Goal: Task Accomplishment & Management: Manage account settings

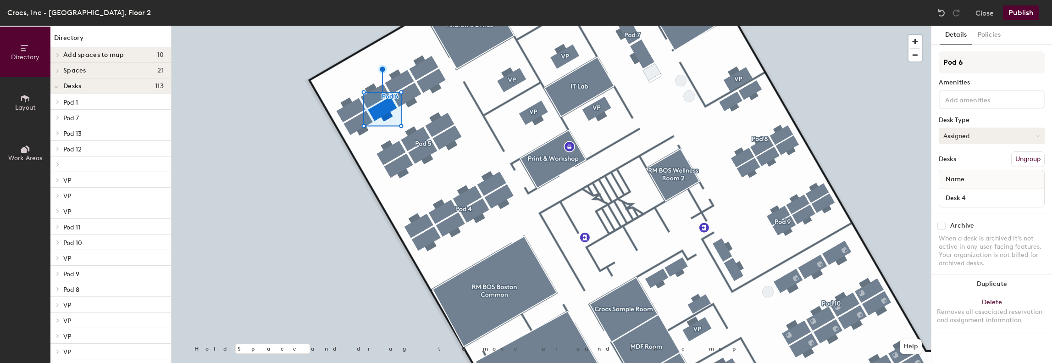
click at [982, 133] on button "Assigned" at bounding box center [992, 136] width 106 height 17
click at [958, 190] on div "Hoteled" at bounding box center [986, 192] width 92 height 14
click at [974, 134] on button "Assigned" at bounding box center [992, 136] width 106 height 17
click at [958, 191] on div "Hoteled" at bounding box center [986, 192] width 92 height 14
click at [976, 135] on button "Assigned" at bounding box center [992, 136] width 106 height 17
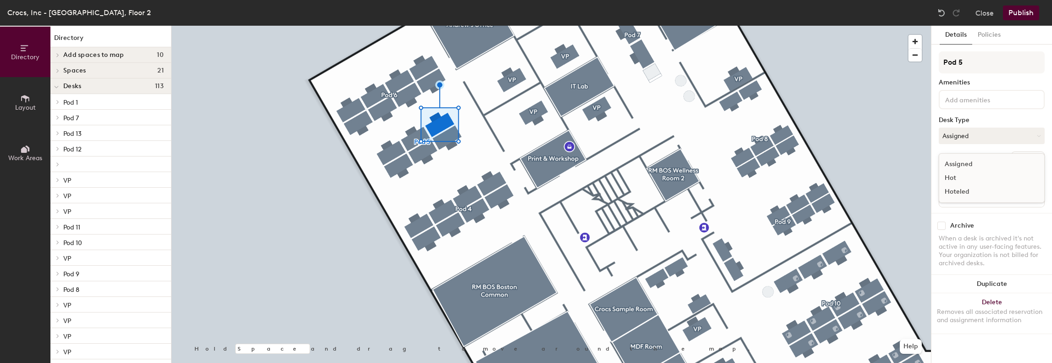
click at [950, 192] on div "Hoteled" at bounding box center [986, 192] width 92 height 14
click at [968, 136] on button "Assigned" at bounding box center [992, 136] width 106 height 17
click at [957, 193] on div "Hoteled" at bounding box center [986, 192] width 92 height 14
click at [418, 26] on div at bounding box center [552, 26] width 760 height 0
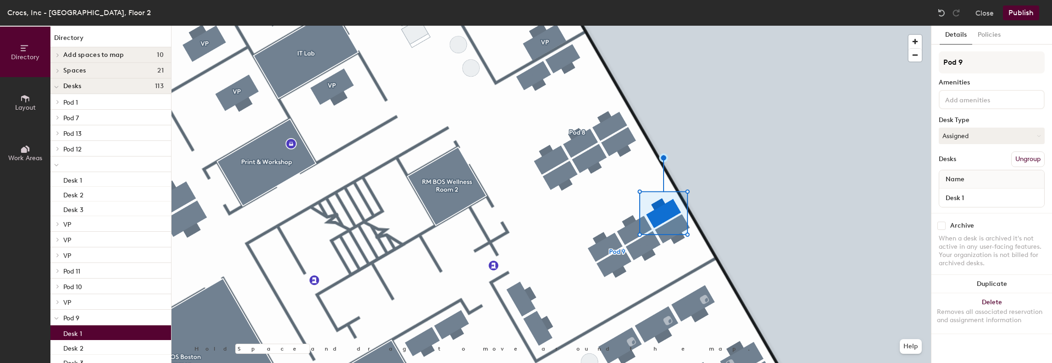
click at [1015, 14] on button "Publish" at bounding box center [1021, 13] width 36 height 15
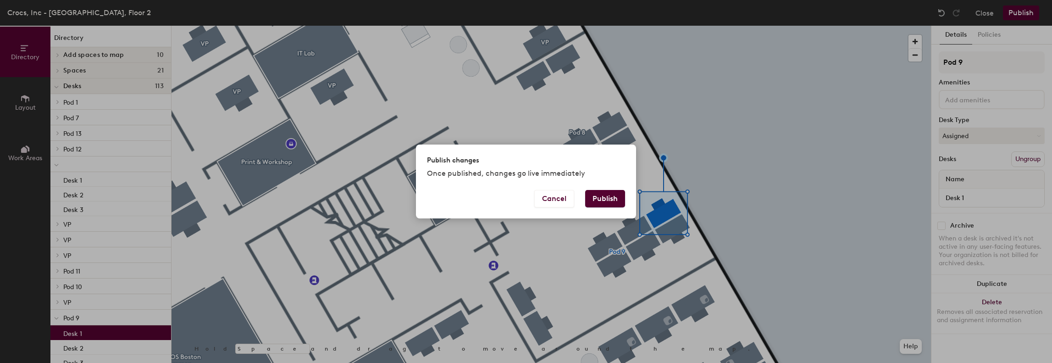
click at [600, 196] on button "Publish" at bounding box center [605, 198] width 40 height 17
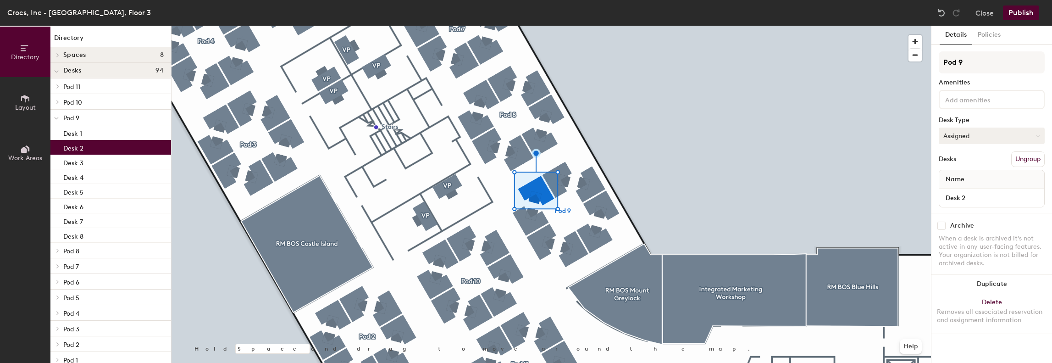
click at [972, 134] on button "Assigned" at bounding box center [992, 136] width 106 height 17
click at [954, 193] on div "Hoteled" at bounding box center [986, 192] width 92 height 14
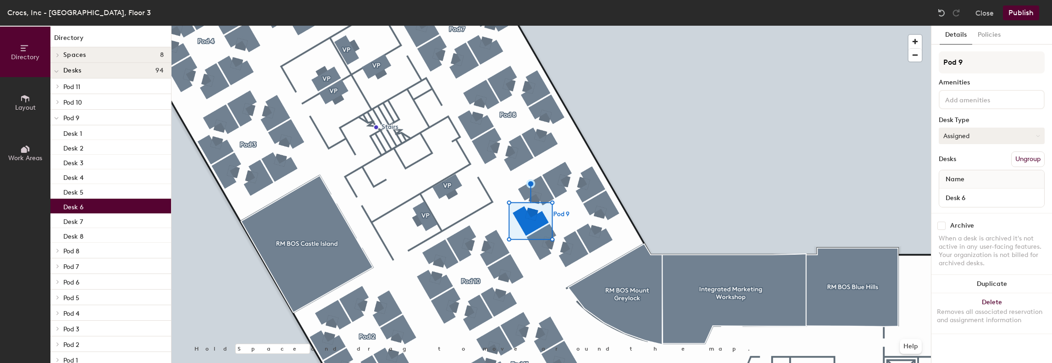
click at [963, 142] on button "Assigned" at bounding box center [992, 136] width 106 height 17
click at [951, 189] on div "Hoteled" at bounding box center [986, 192] width 92 height 14
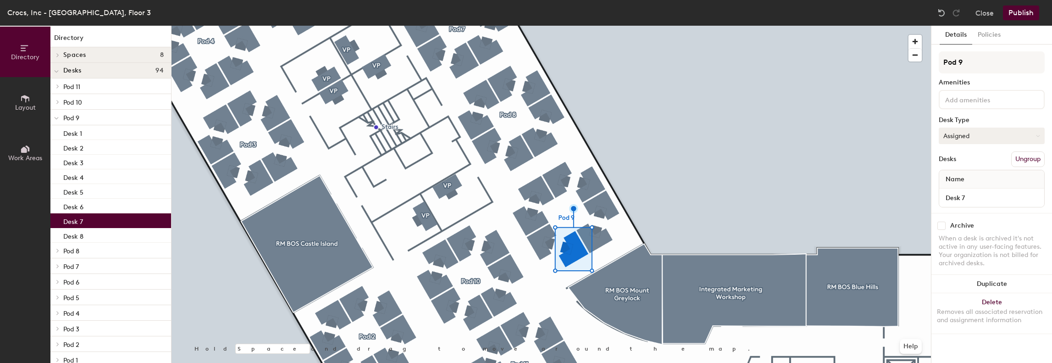
click at [961, 138] on button "Assigned" at bounding box center [992, 136] width 106 height 17
drag, startPoint x: 949, startPoint y: 190, endPoint x: 933, endPoint y: 197, distance: 17.5
click at [949, 190] on div "Hoteled" at bounding box center [986, 192] width 92 height 14
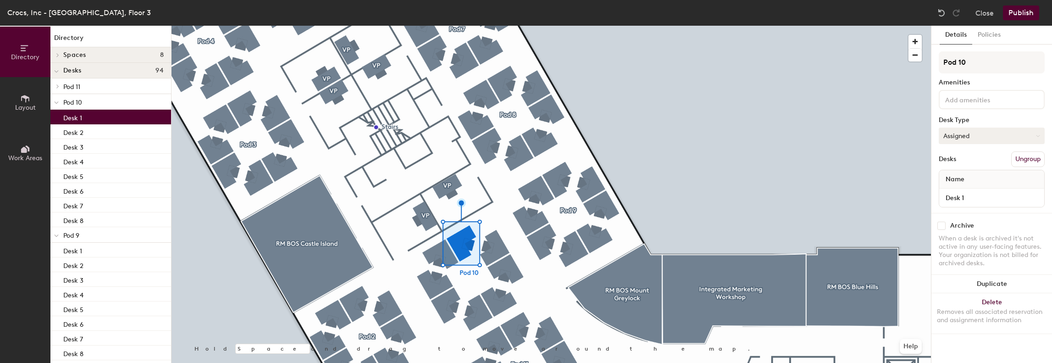
click at [980, 139] on button "Assigned" at bounding box center [992, 136] width 106 height 17
click at [956, 190] on div "Hoteled" at bounding box center [986, 192] width 92 height 14
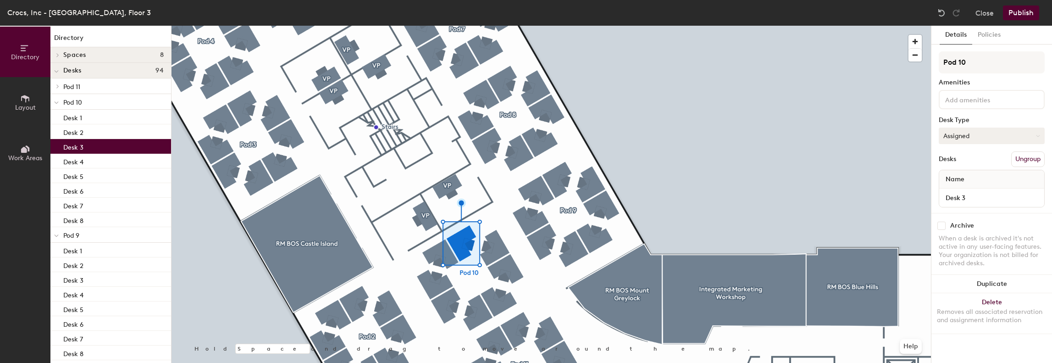
click at [988, 137] on button "Assigned" at bounding box center [992, 136] width 106 height 17
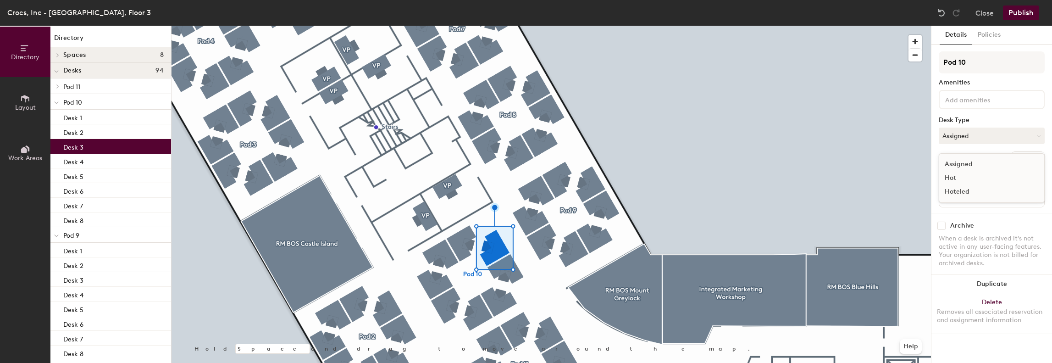
click at [949, 189] on div "Hoteled" at bounding box center [986, 192] width 92 height 14
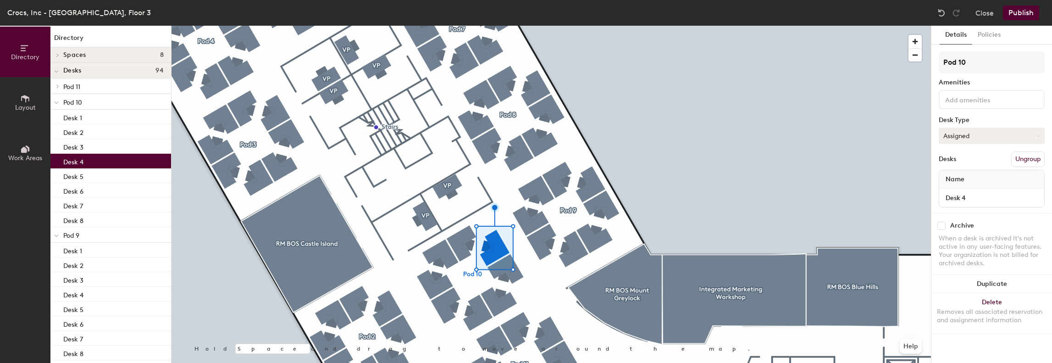
click at [976, 139] on button "Assigned" at bounding box center [992, 136] width 106 height 17
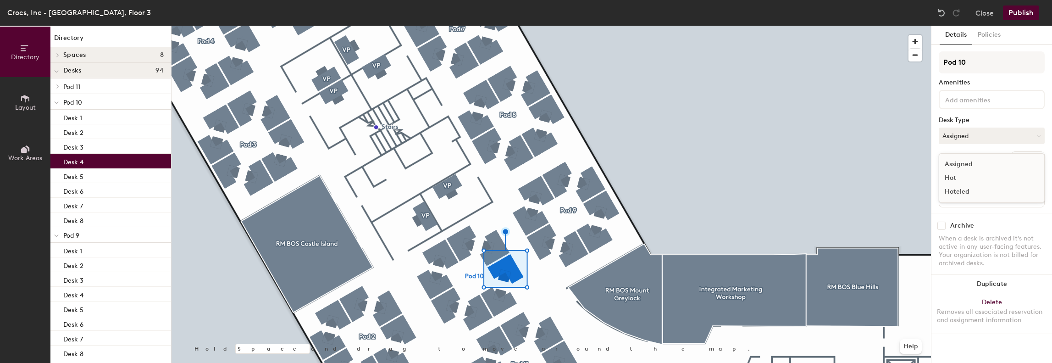
click at [947, 185] on div "Hoteled" at bounding box center [986, 192] width 92 height 14
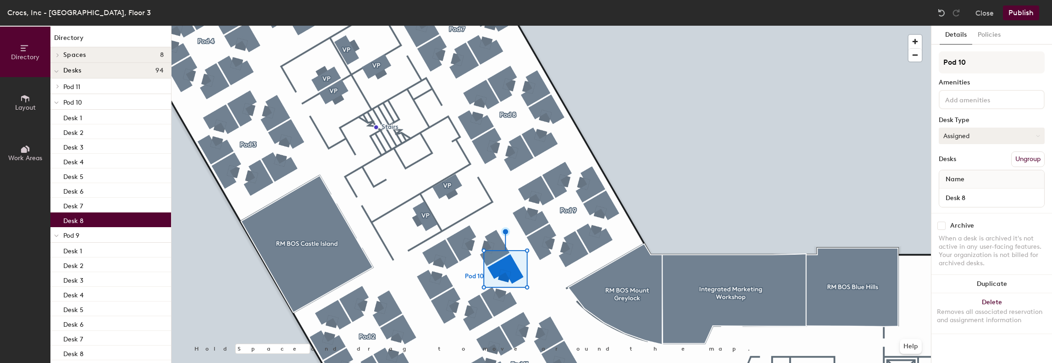
click at [960, 134] on button "Assigned" at bounding box center [992, 136] width 106 height 17
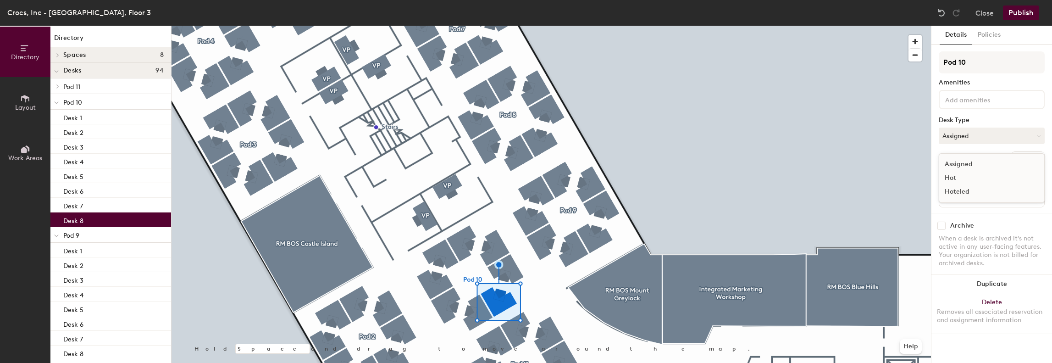
click at [953, 189] on div "Hoteled" at bounding box center [986, 192] width 92 height 14
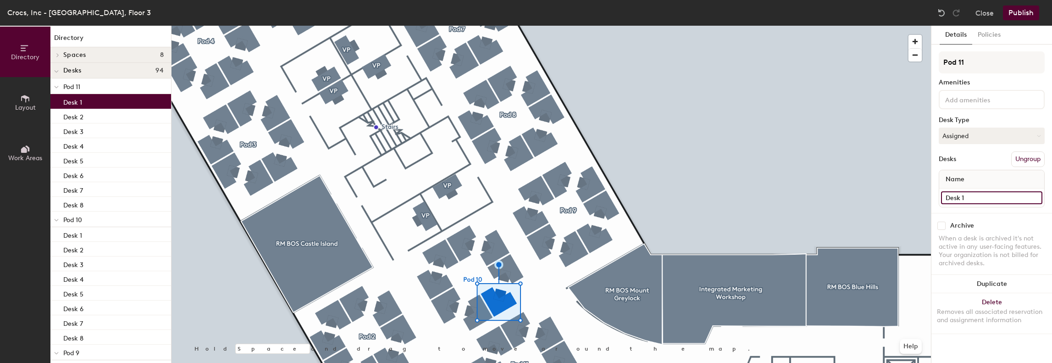
click at [963, 201] on input "Desk 1" at bounding box center [991, 197] width 101 height 13
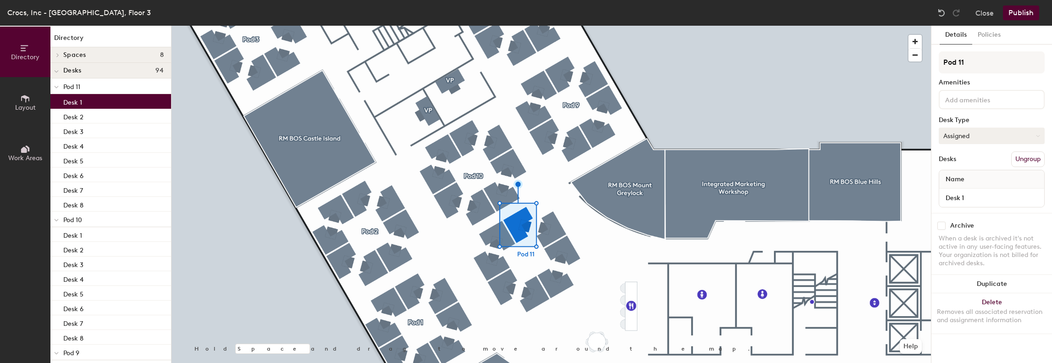
click at [983, 134] on button "Assigned" at bounding box center [992, 136] width 106 height 17
click at [968, 195] on div "Hoteled" at bounding box center [986, 192] width 92 height 14
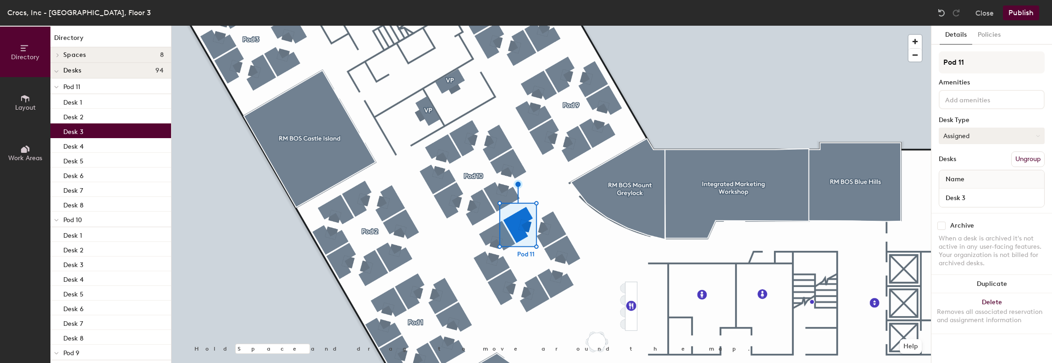
click at [984, 133] on button "Assigned" at bounding box center [992, 136] width 106 height 17
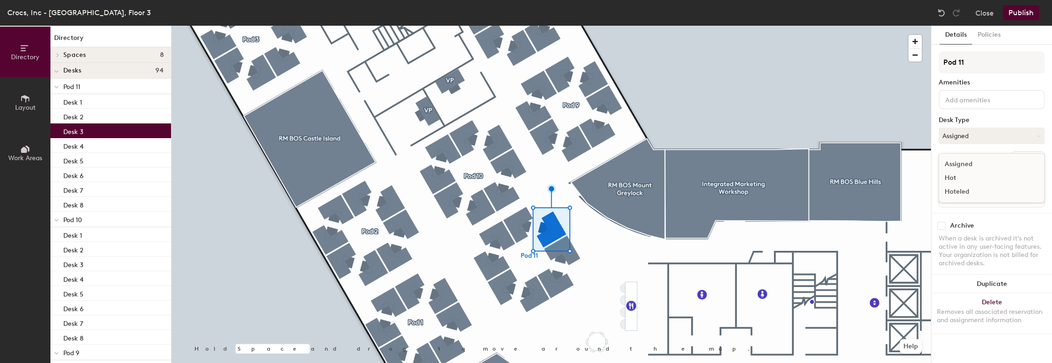
click at [964, 191] on div "Hoteled" at bounding box center [986, 192] width 92 height 14
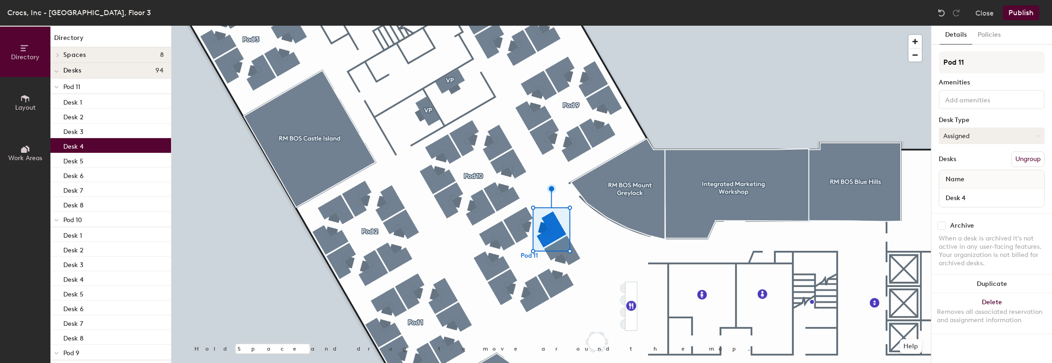
click at [962, 133] on button "Assigned" at bounding box center [992, 136] width 106 height 17
click at [949, 190] on div "Hoteled" at bounding box center [986, 192] width 92 height 14
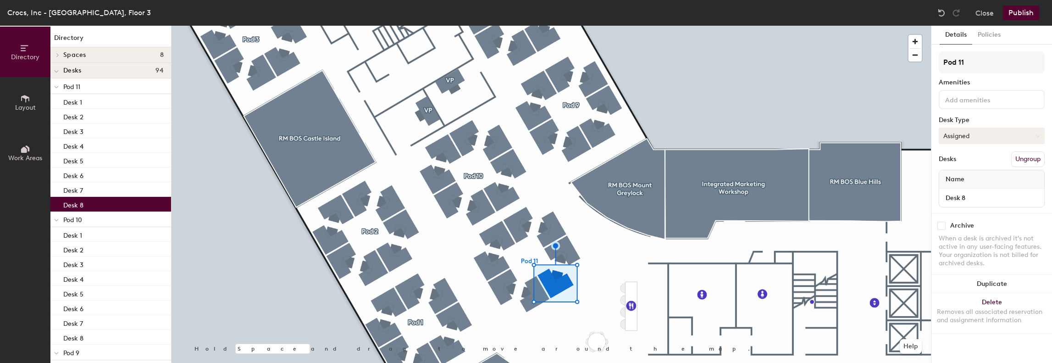
click at [972, 137] on button "Assigned" at bounding box center [992, 136] width 106 height 17
click at [956, 189] on div "Hoteled" at bounding box center [986, 192] width 92 height 14
click at [1021, 18] on button "Publish" at bounding box center [1021, 13] width 36 height 15
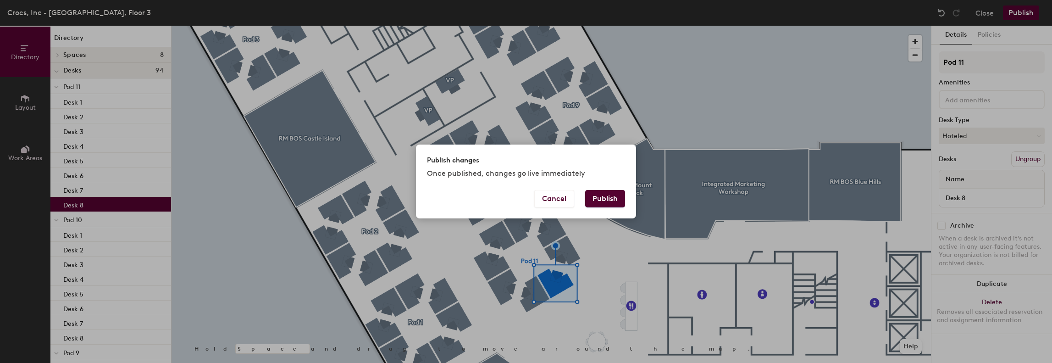
click at [604, 193] on button "Publish" at bounding box center [605, 198] width 40 height 17
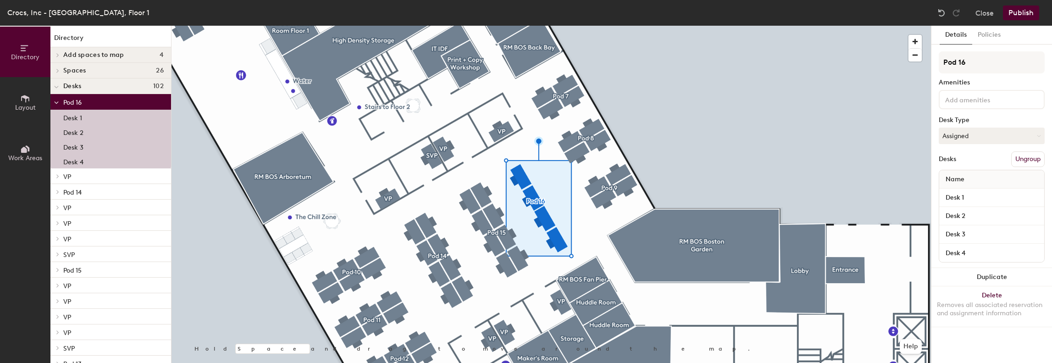
click at [981, 149] on div "Pod 16 Amenities Desk Type Assigned Desks Ungroup Name Desk 1 Desk 2 Desk 3 Des…" at bounding box center [992, 159] width 106 height 217
click at [983, 139] on button "Assigned" at bounding box center [992, 136] width 106 height 17
click at [959, 191] on div "Hoteled" at bounding box center [986, 192] width 92 height 14
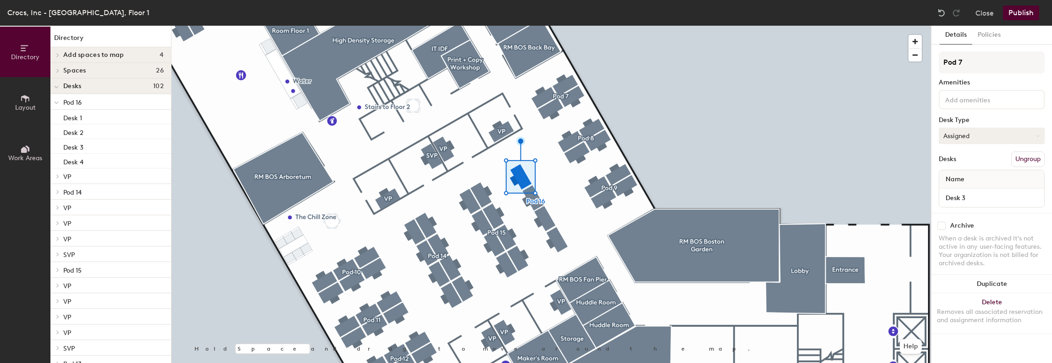
click at [969, 135] on button "Assigned" at bounding box center [992, 136] width 106 height 17
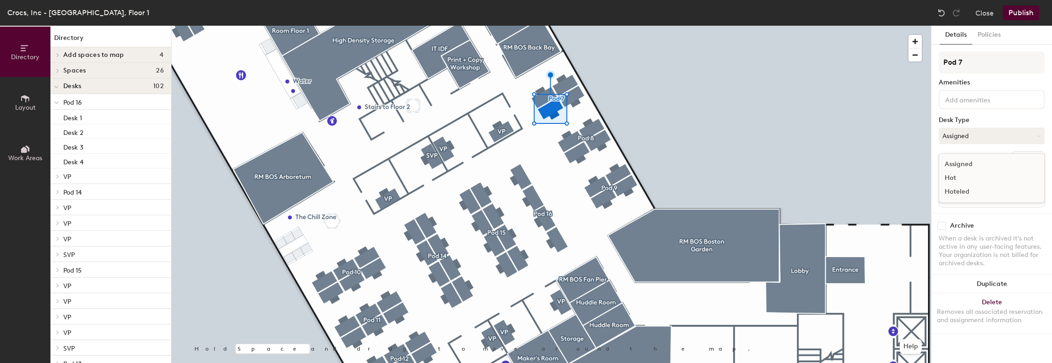
click at [951, 190] on div "Hoteled" at bounding box center [986, 192] width 92 height 14
click at [961, 136] on button "Assigned" at bounding box center [992, 136] width 106 height 17
click at [949, 190] on div "Hoteled" at bounding box center [986, 192] width 92 height 14
click at [1022, 6] on button "Publish" at bounding box center [1021, 13] width 36 height 15
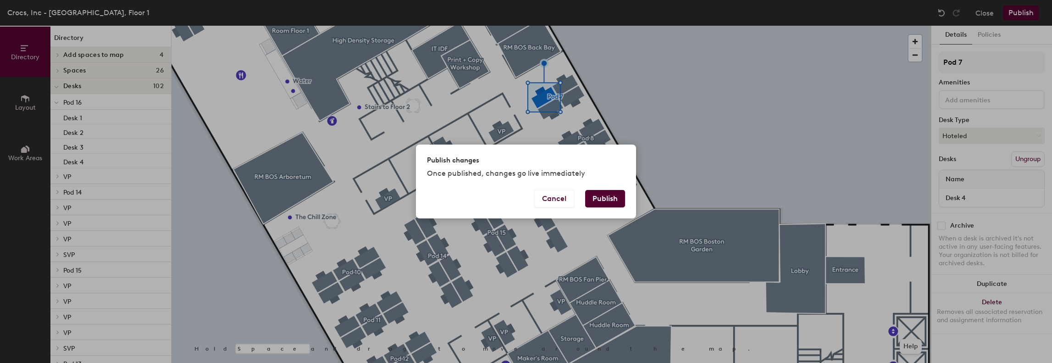
click at [613, 198] on button "Publish" at bounding box center [605, 198] width 40 height 17
